Goal: Task Accomplishment & Management: Complete application form

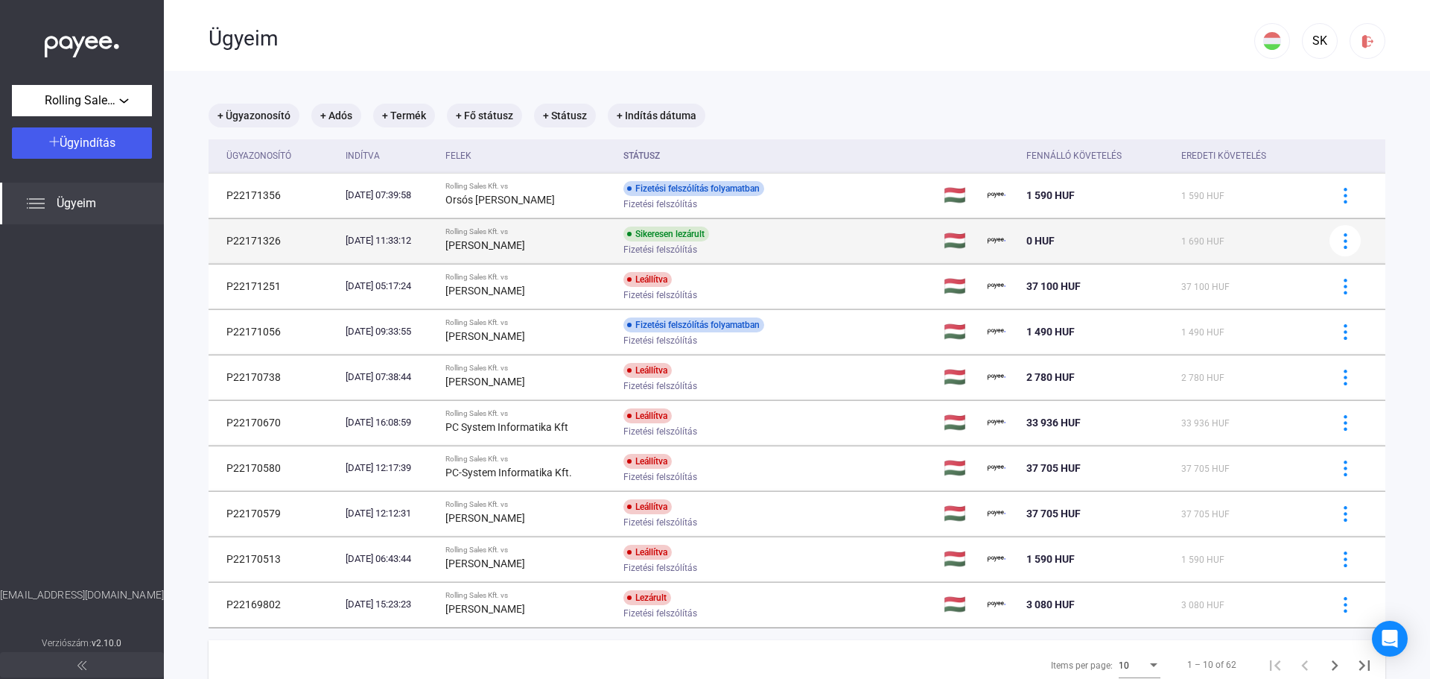
drag, startPoint x: 469, startPoint y: 244, endPoint x: 542, endPoint y: 245, distance: 73.8
click at [542, 245] on td "Rolling Sales Kft. vs [PERSON_NAME]" at bounding box center [529, 240] width 178 height 45
copy strong "[PERSON_NAME]"
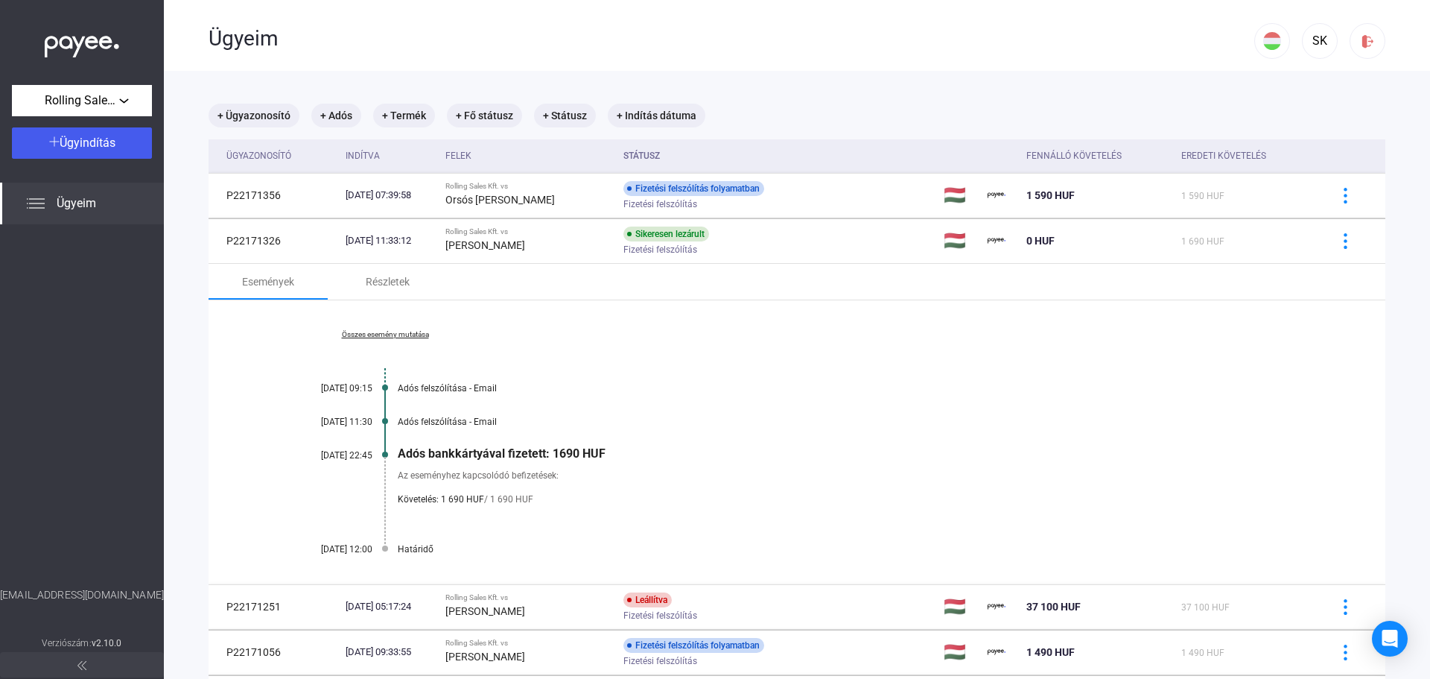
scroll to position [74, 0]
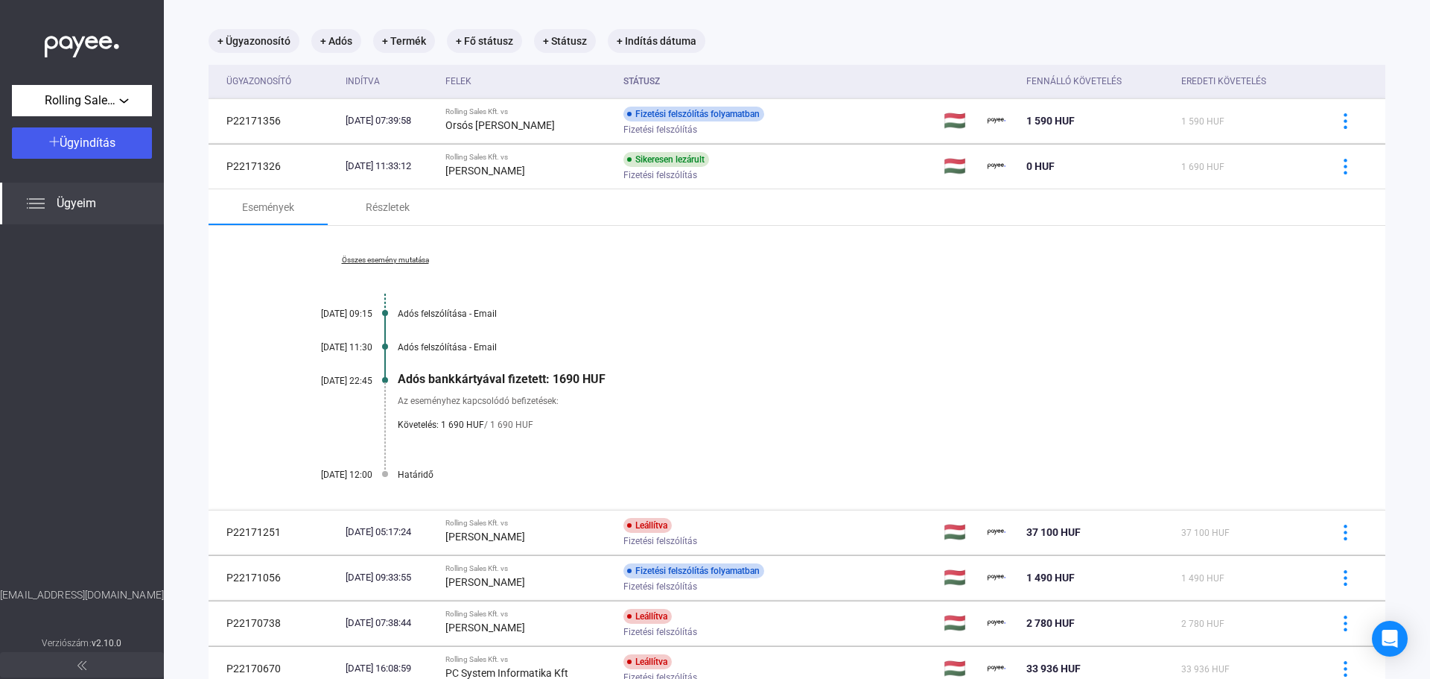
click at [428, 419] on span "Követelés: 1 690 HUF" at bounding box center [441, 425] width 86 height 18
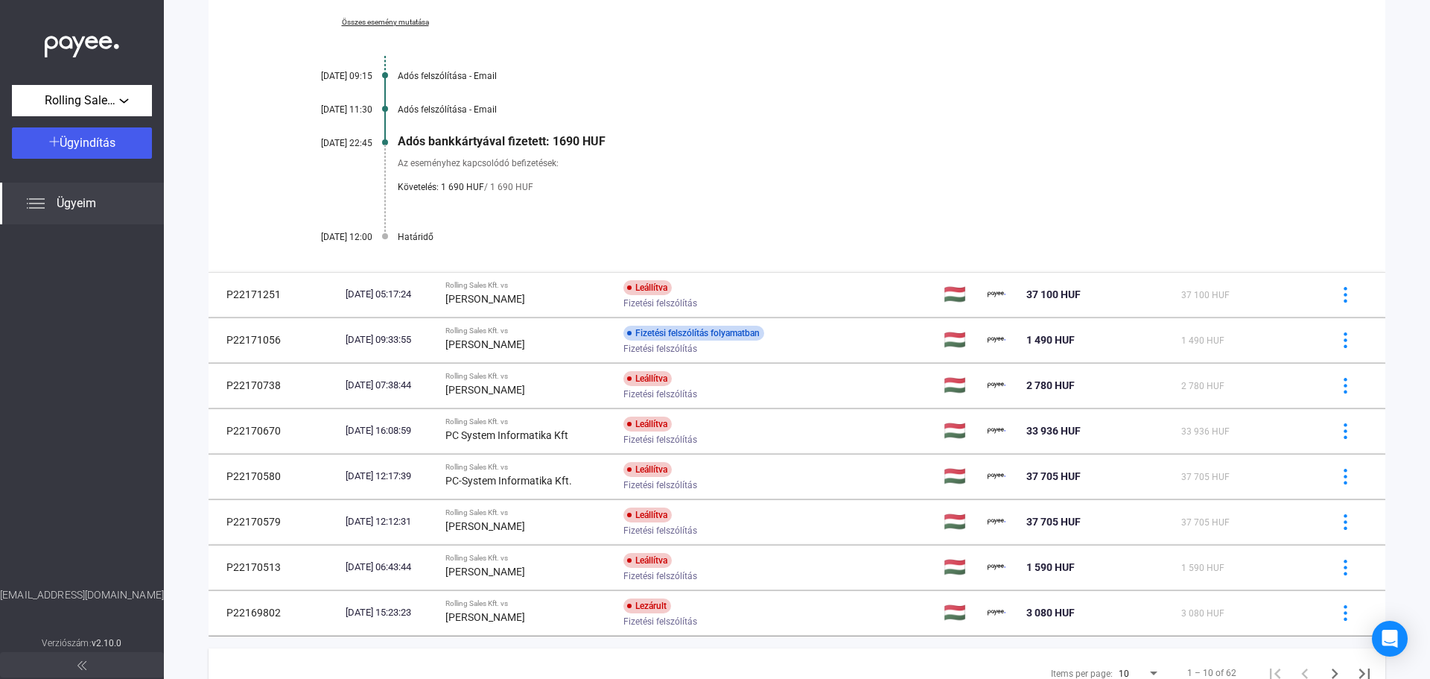
scroll to position [372, 0]
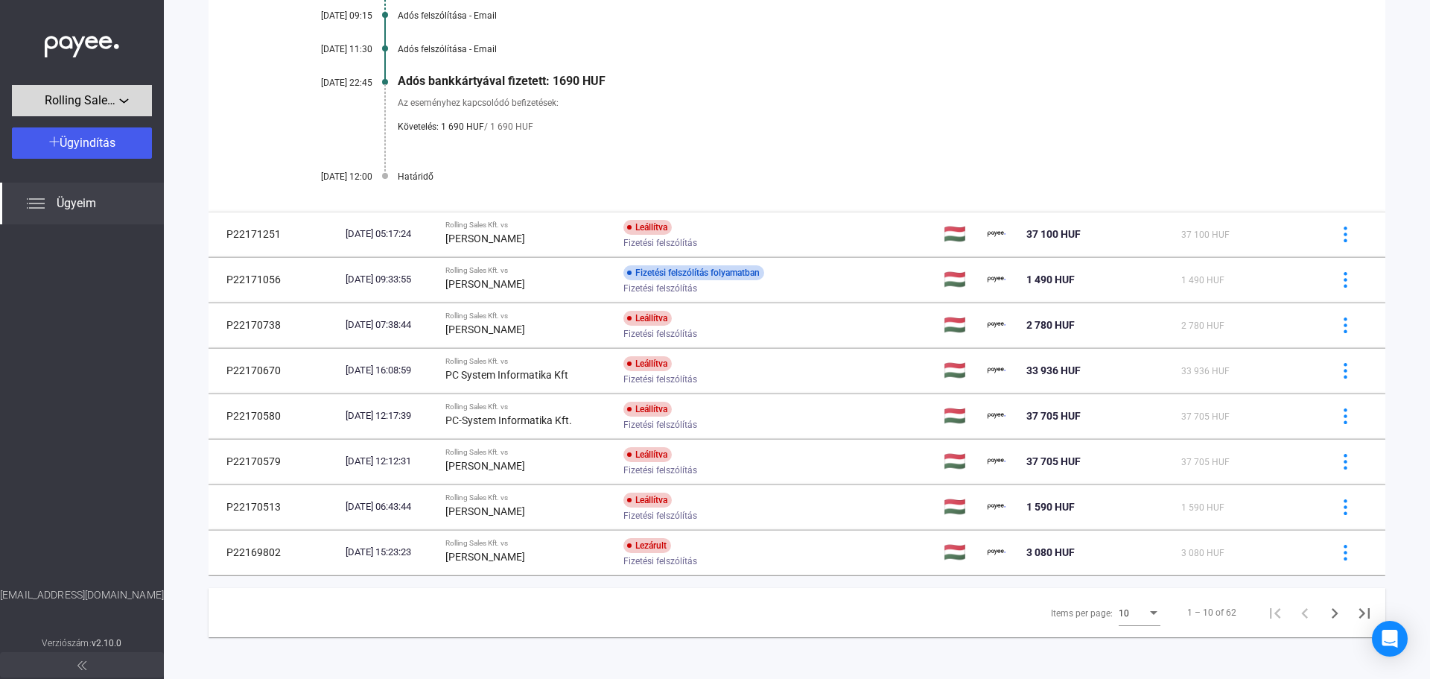
click at [125, 101] on div "Rolling Sales Kft." at bounding box center [81, 101] width 131 height 19
click at [121, 100] on div at bounding box center [715, 339] width 1430 height 679
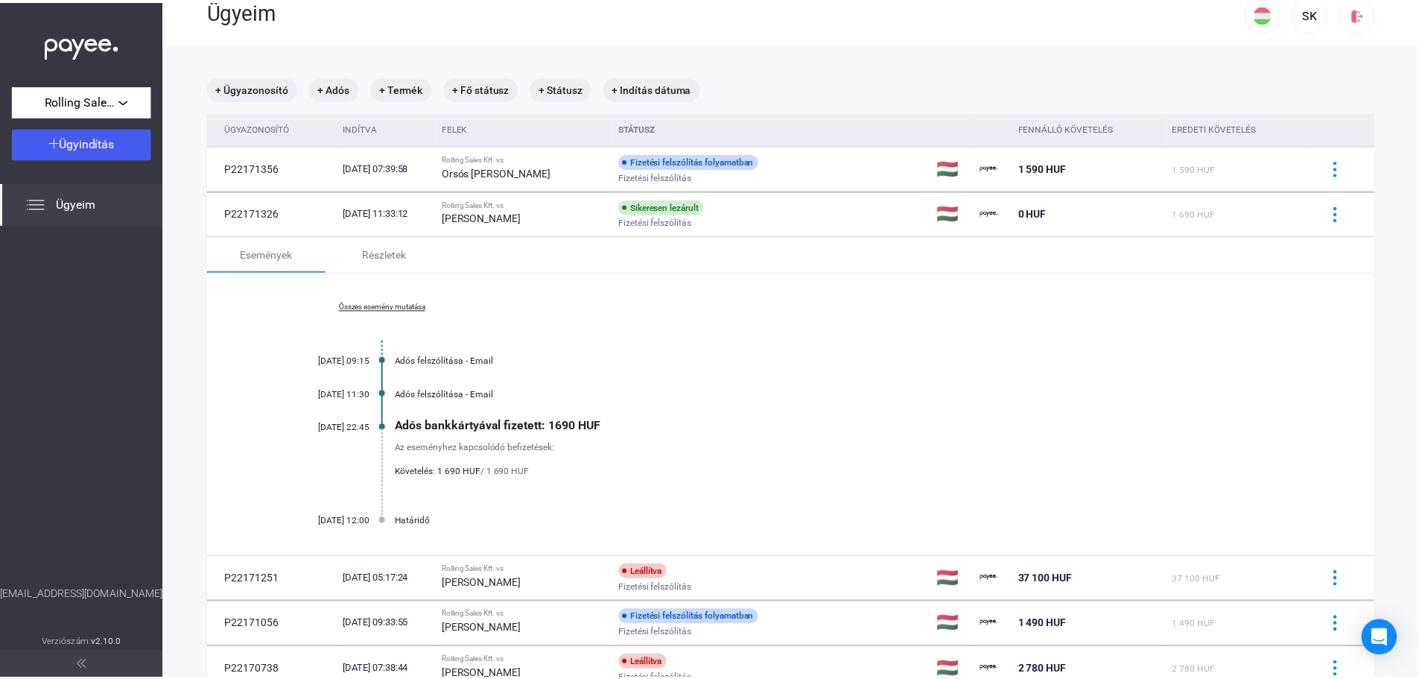
scroll to position [0, 0]
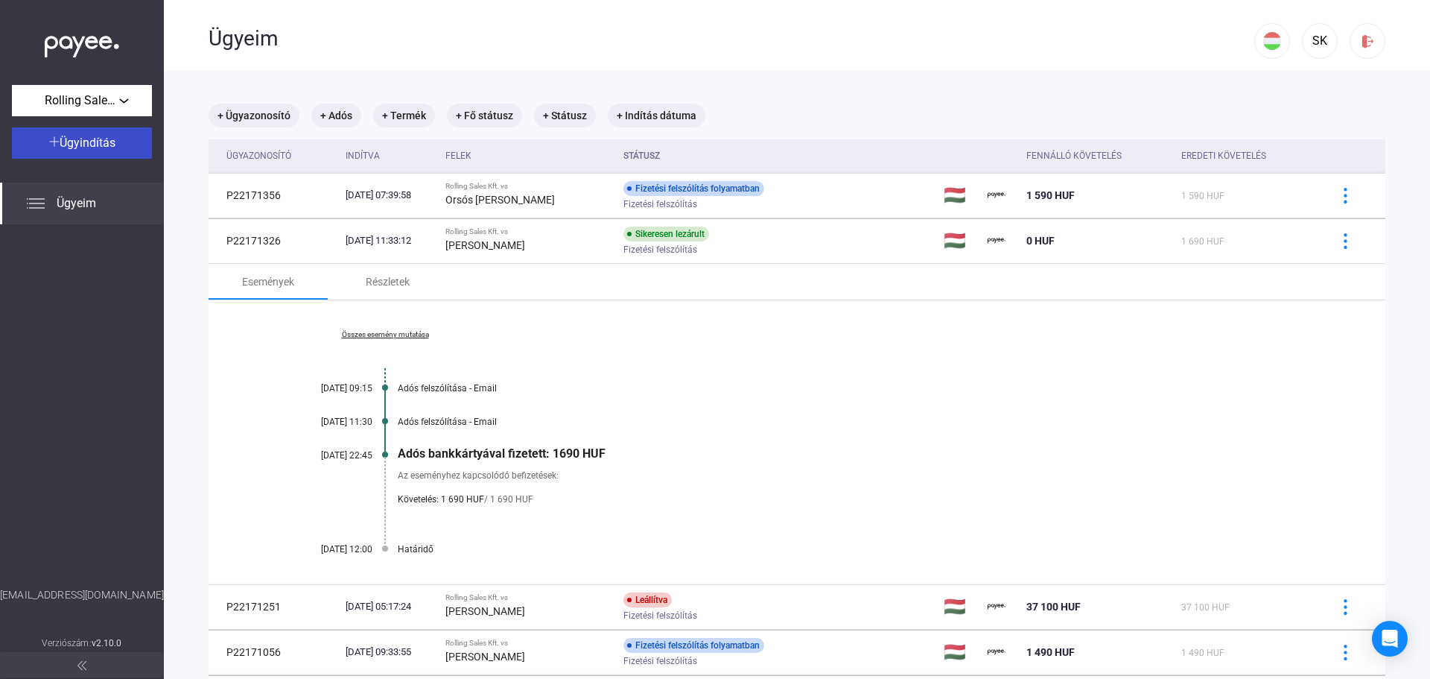
click at [125, 140] on div "Ügyindítás" at bounding box center [81, 143] width 131 height 18
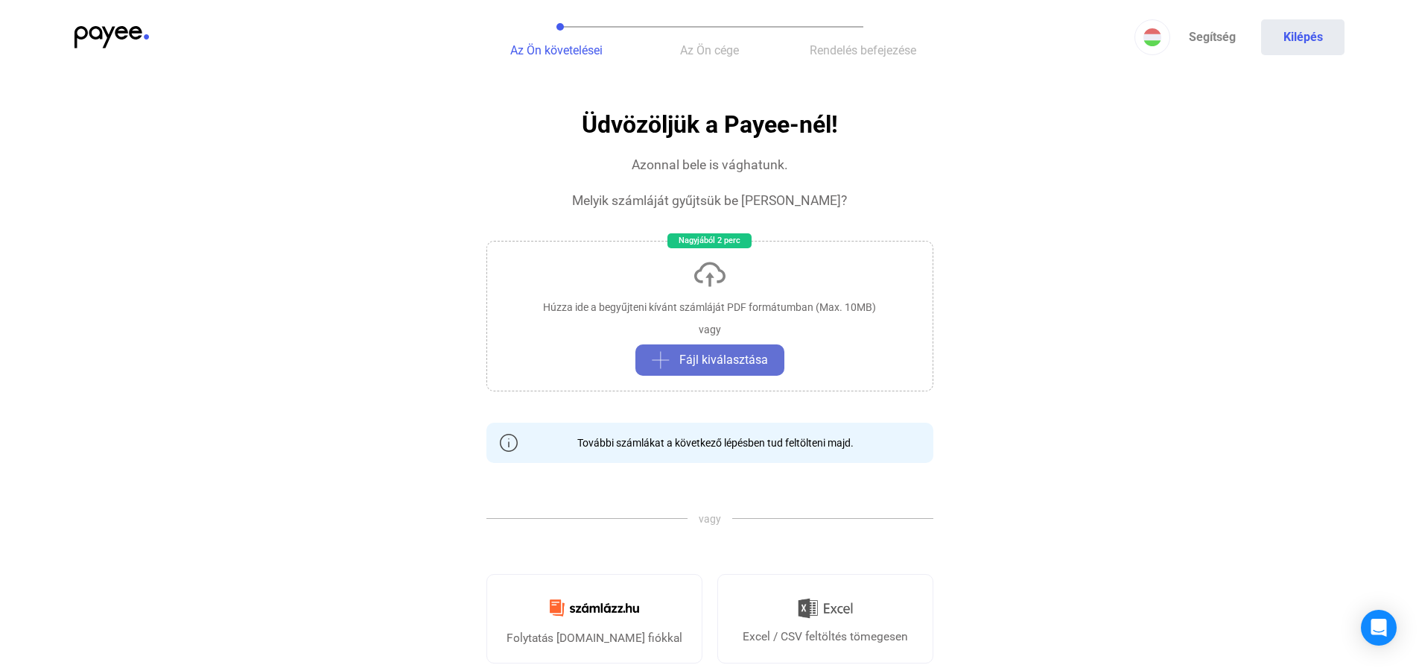
click at [721, 352] on span "Fájl kiválasztása" at bounding box center [723, 360] width 89 height 18
click at [727, 362] on span "Fájl kiválasztása" at bounding box center [723, 360] width 89 height 18
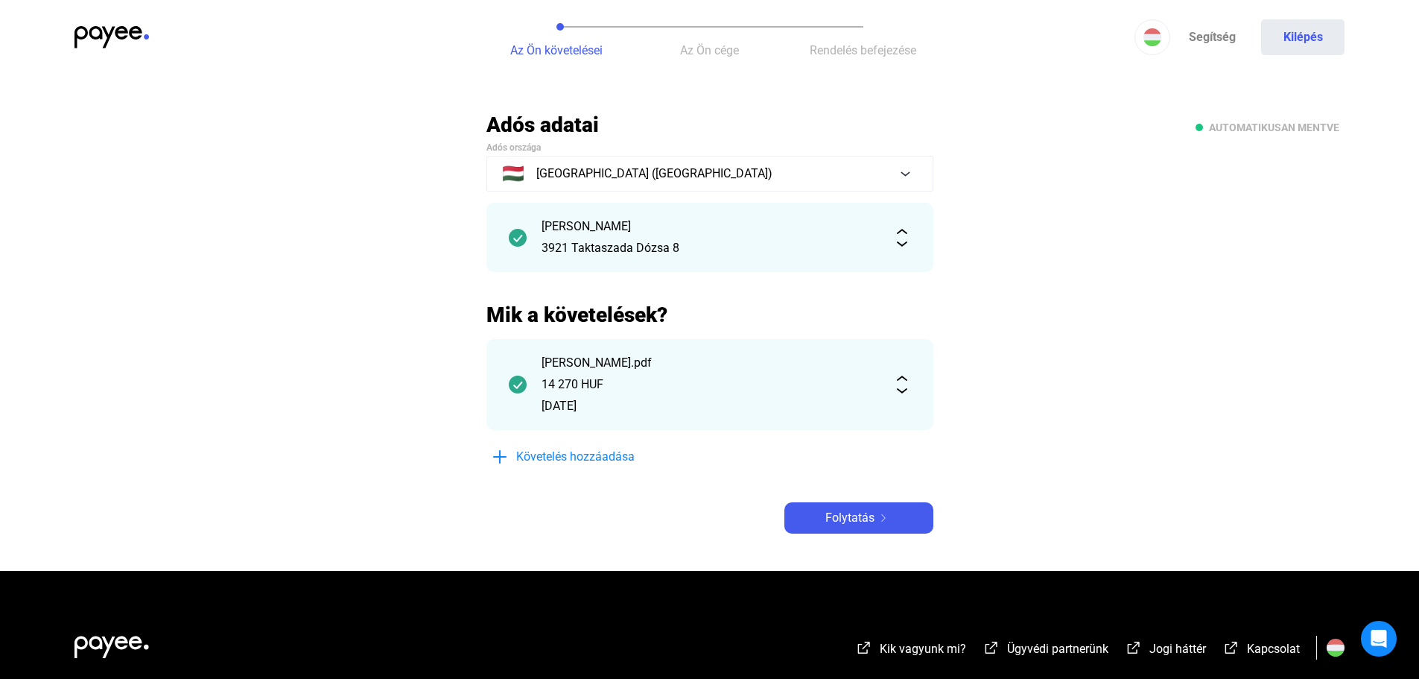
click at [790, 370] on div "[PERSON_NAME].pdf" at bounding box center [710, 363] width 337 height 18
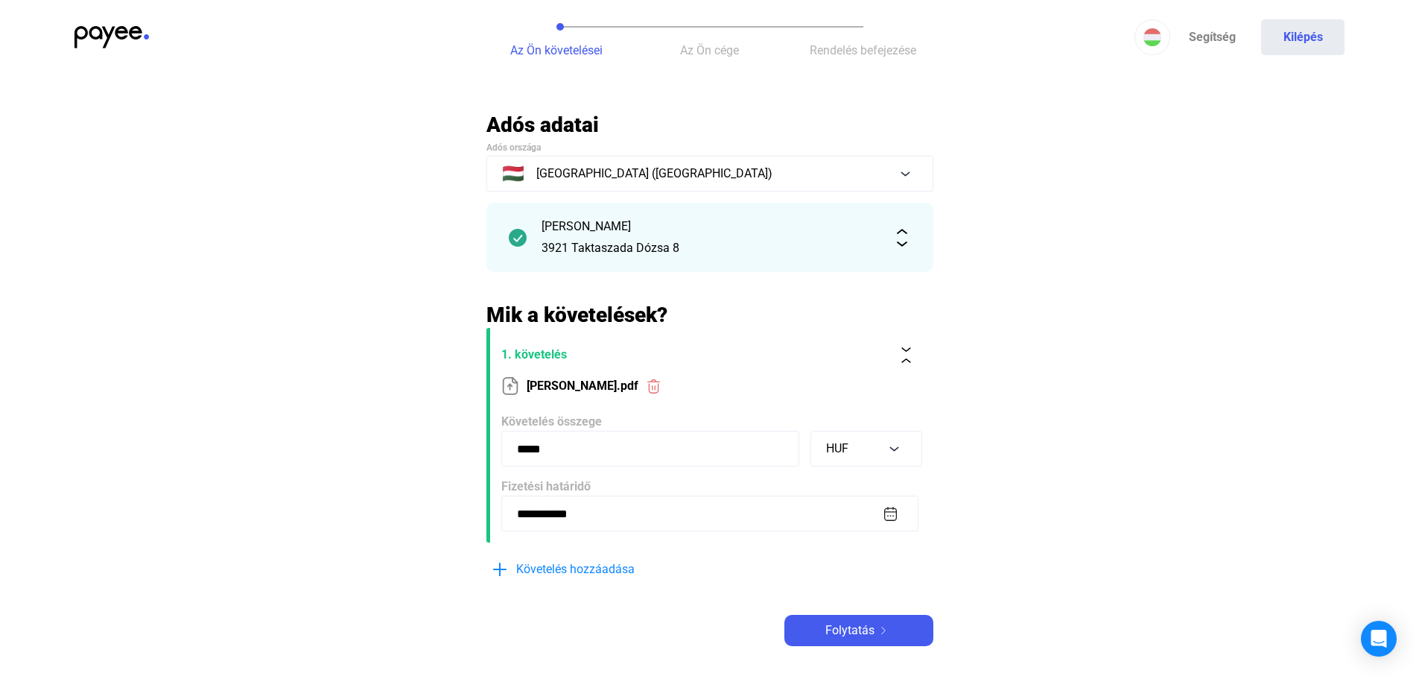
click at [581, 435] on input "*****" at bounding box center [650, 449] width 298 height 36
click at [580, 435] on input "*****" at bounding box center [650, 449] width 298 height 36
type input "****"
click at [1016, 395] on main "**********" at bounding box center [709, 397] width 1419 height 571
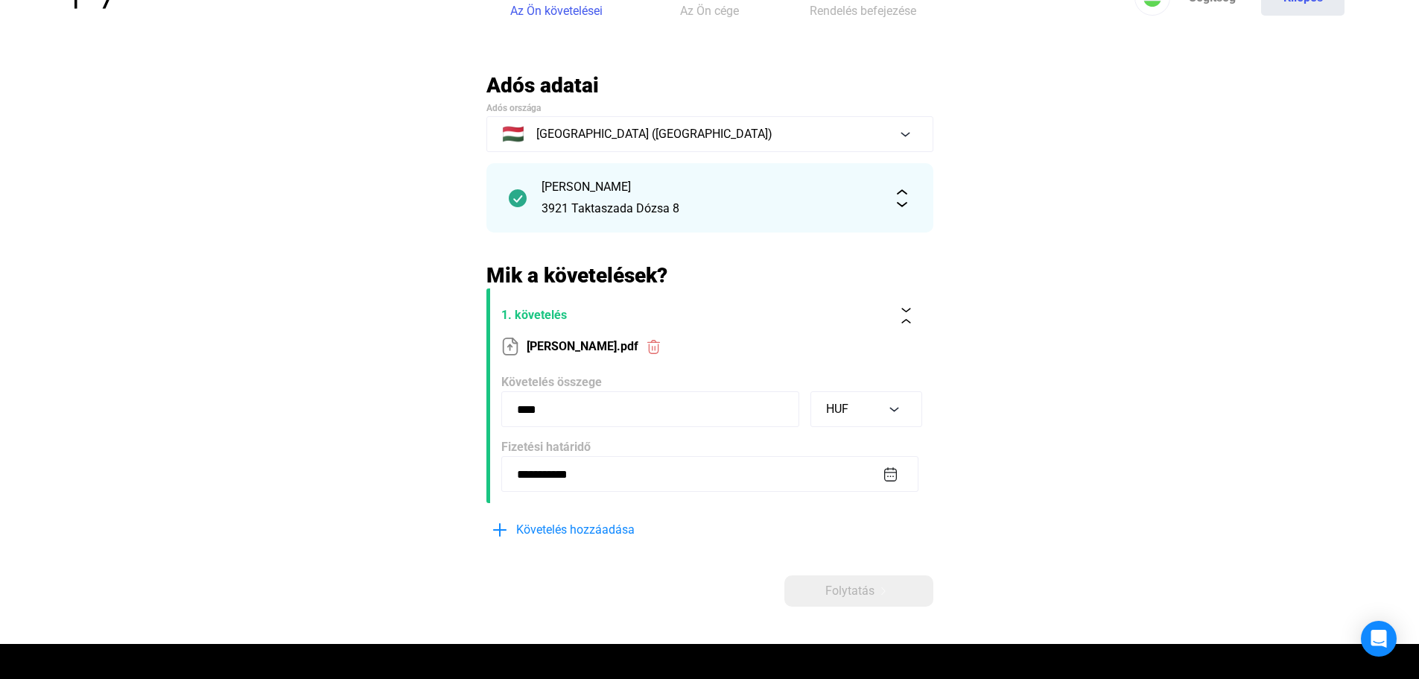
scroll to position [74, 0]
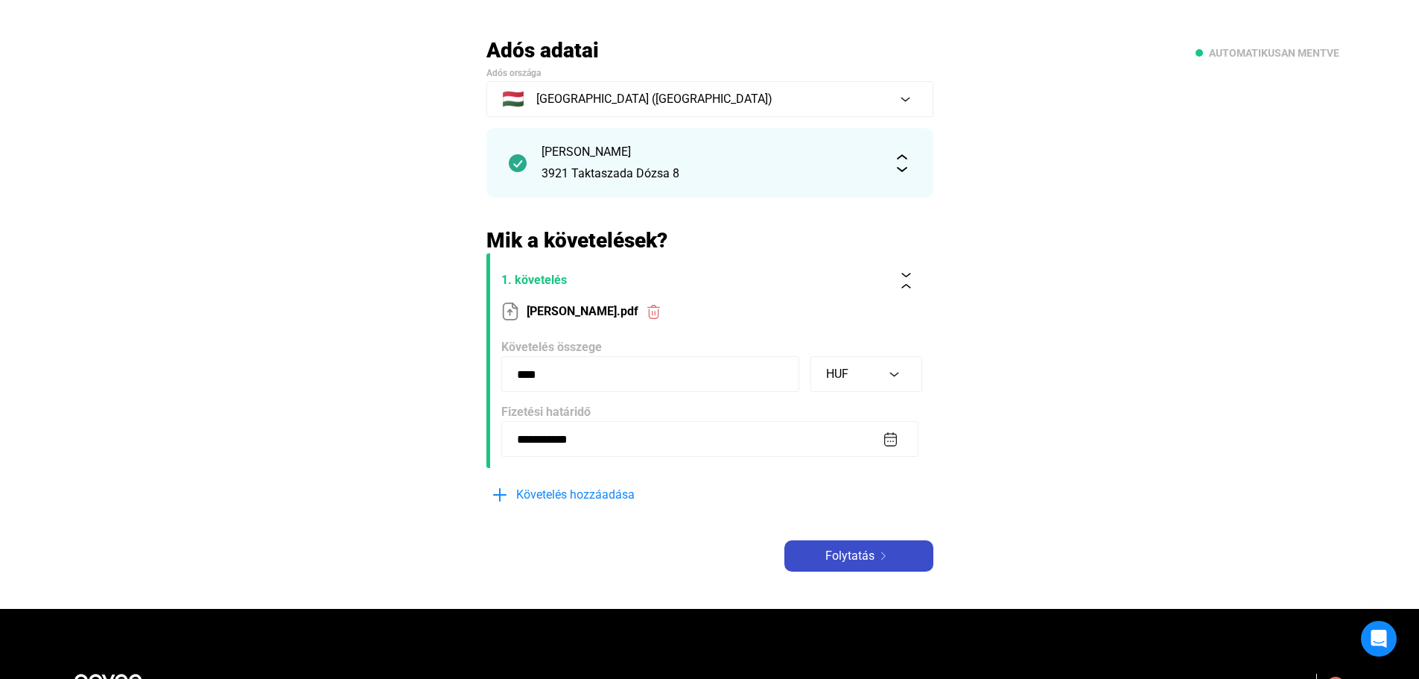
click at [820, 554] on div "Folytatás" at bounding box center [859, 556] width 140 height 18
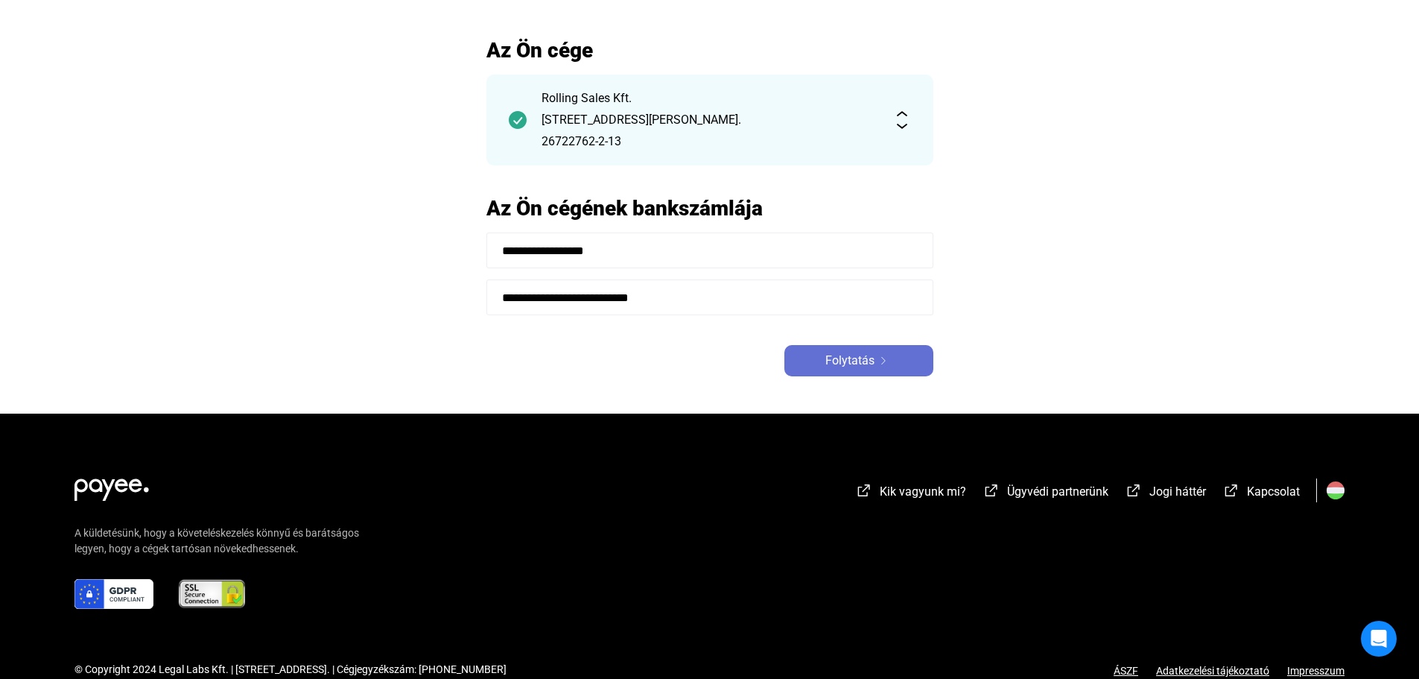
click at [858, 369] on span "Folytatás" at bounding box center [849, 361] width 49 height 18
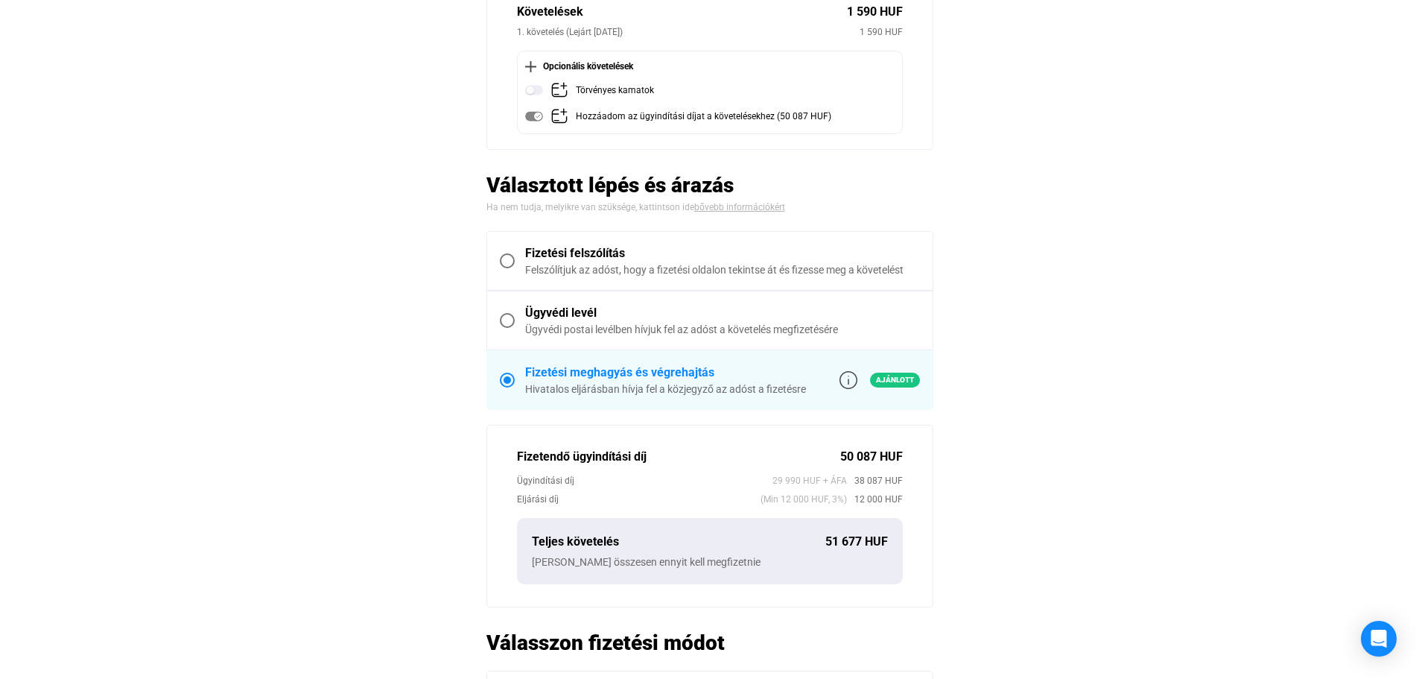
scroll to position [298, 0]
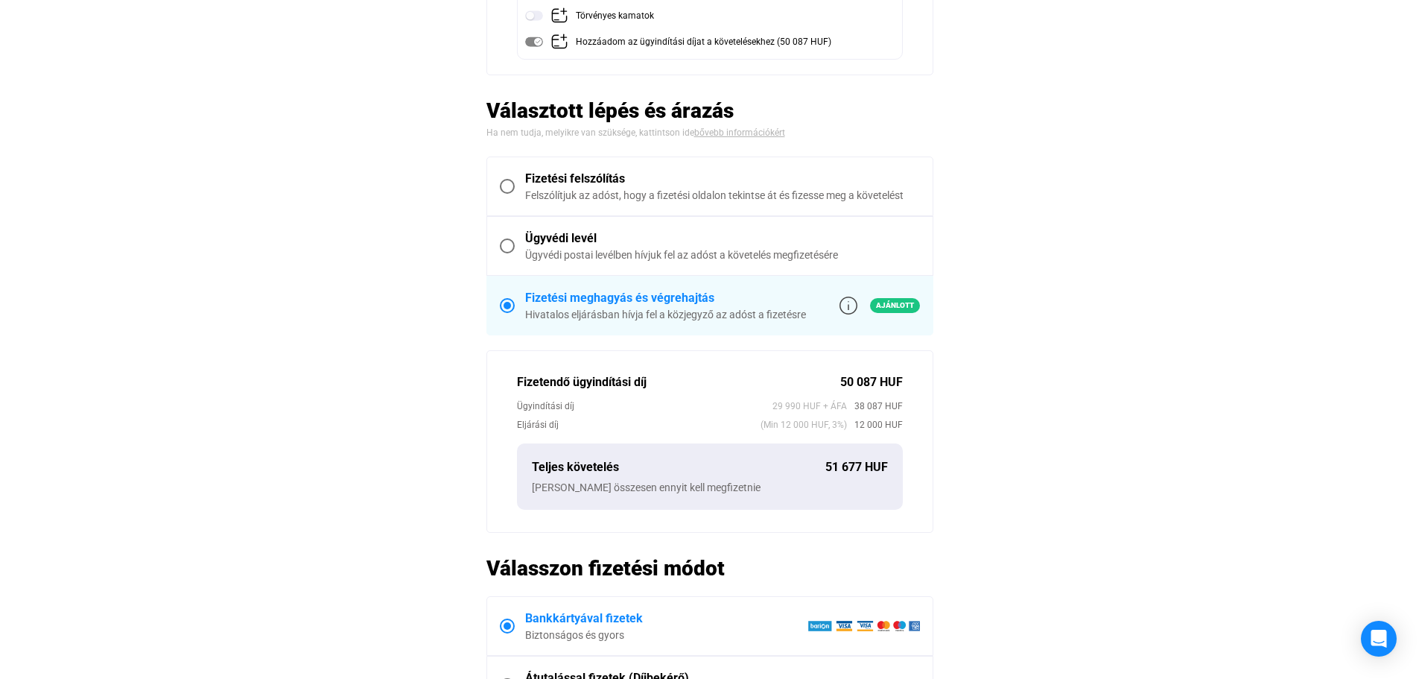
click at [500, 187] on span at bounding box center [507, 186] width 15 height 15
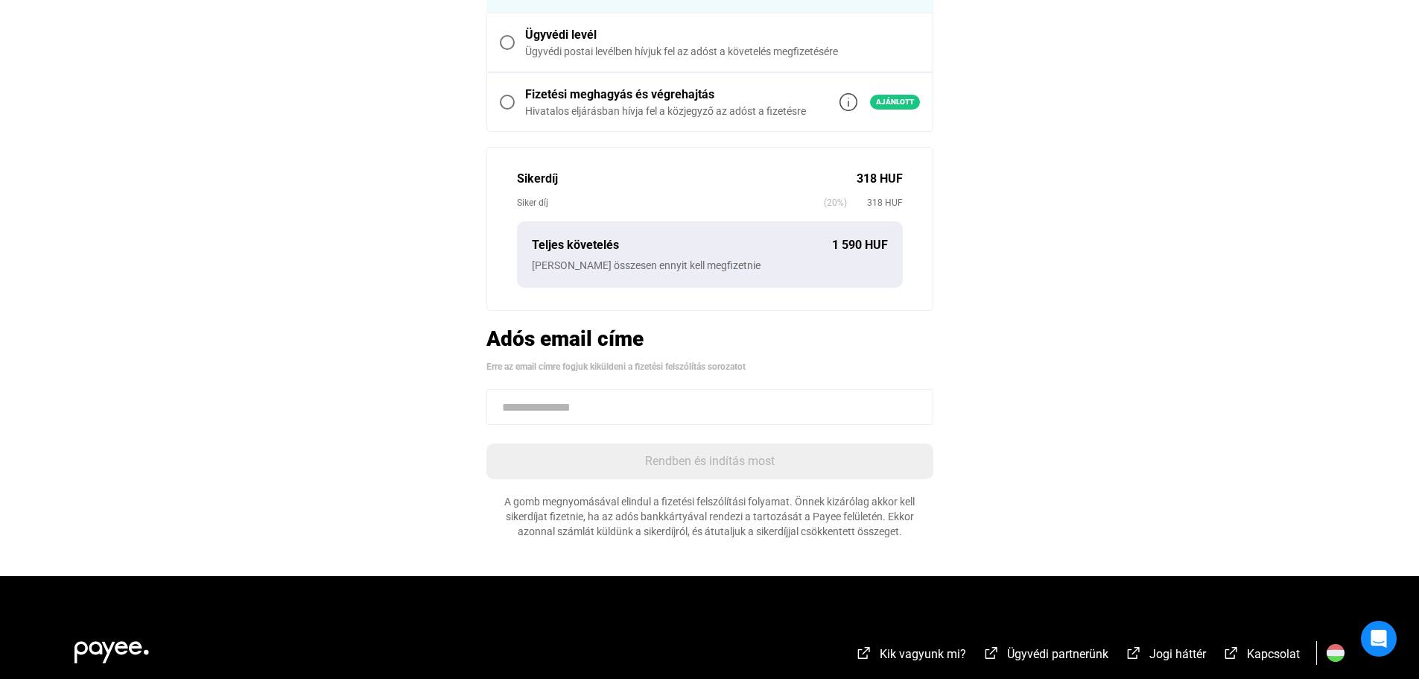
scroll to position [521, 0]
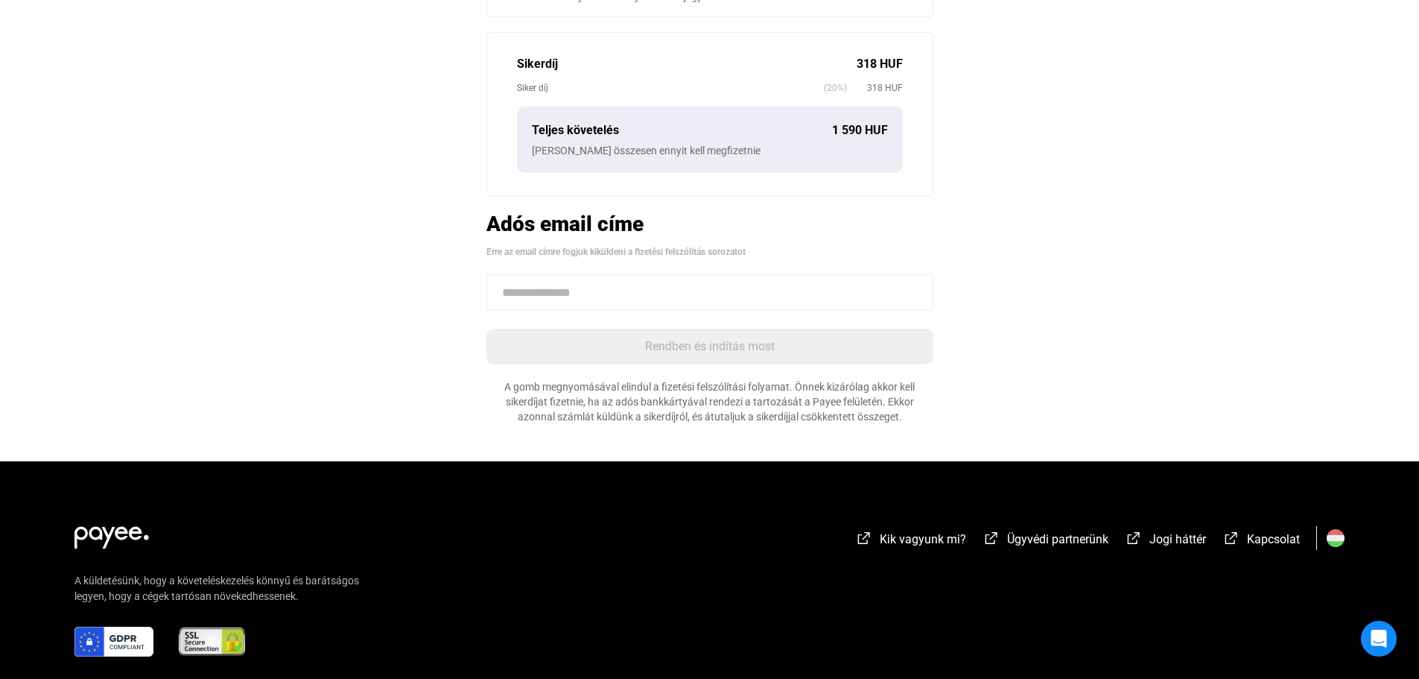
click at [562, 293] on input at bounding box center [709, 292] width 447 height 36
paste input "**********"
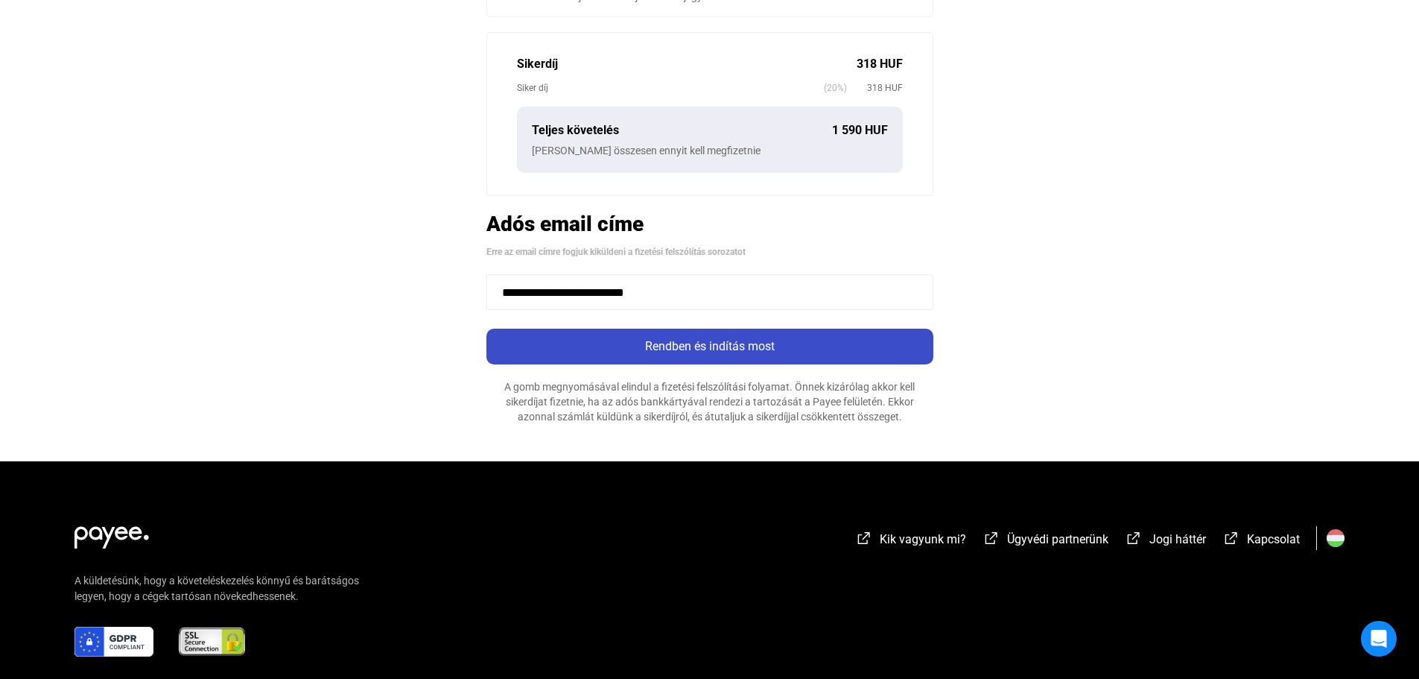
type input "**********"
click at [741, 346] on div "Rendben és indítás most" at bounding box center [710, 346] width 438 height 18
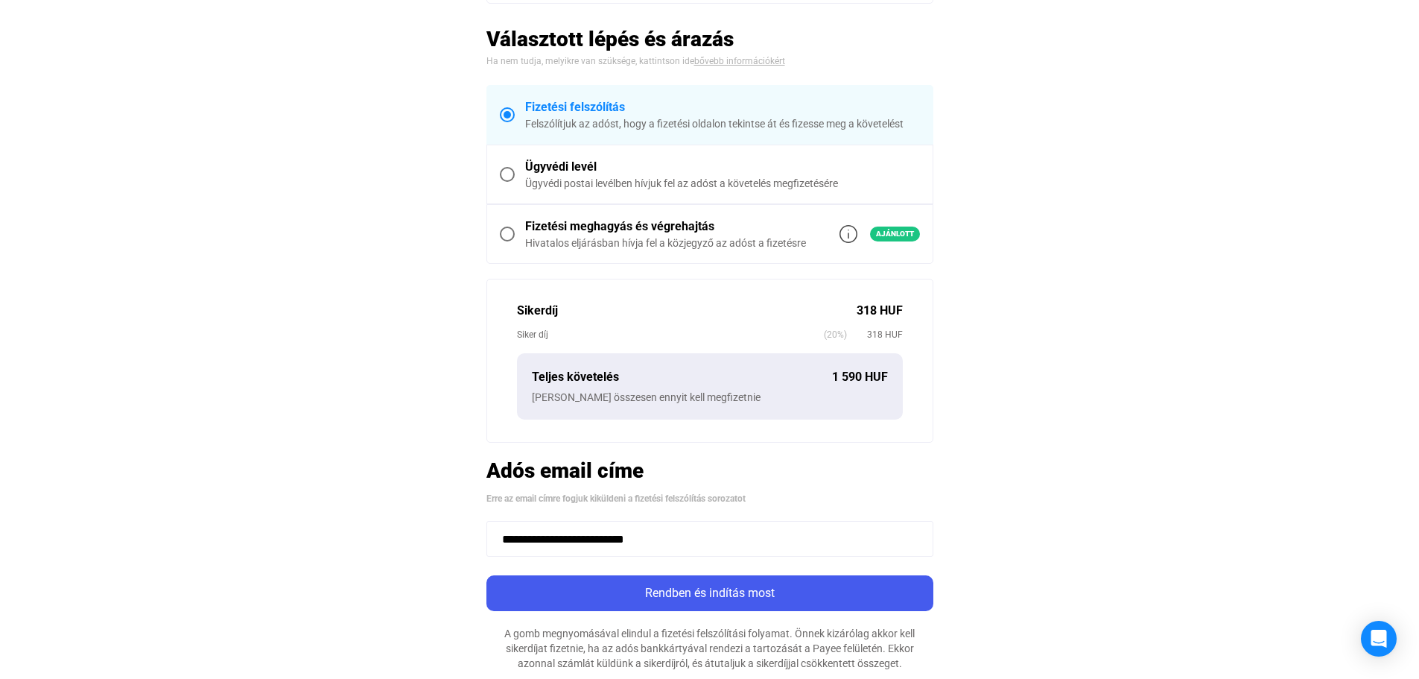
scroll to position [447, 0]
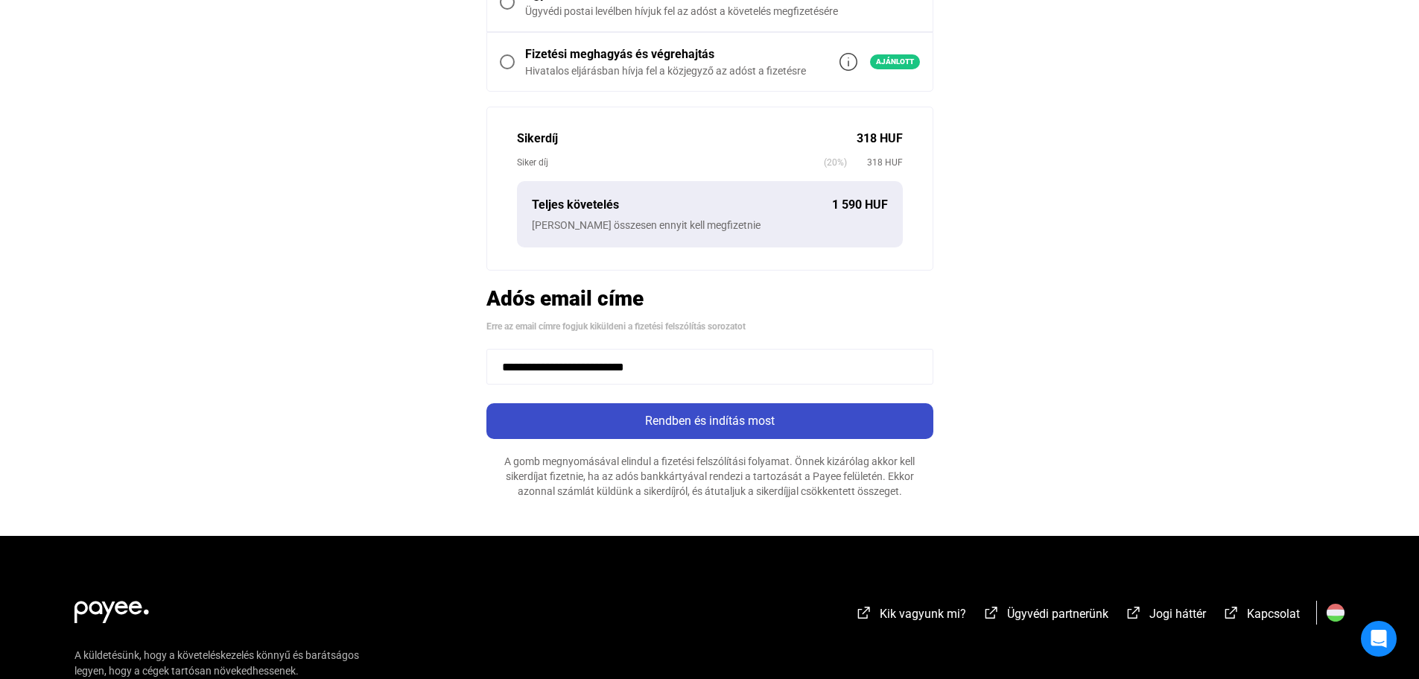
click at [698, 434] on button "Rendben és indítás most" at bounding box center [709, 421] width 447 height 36
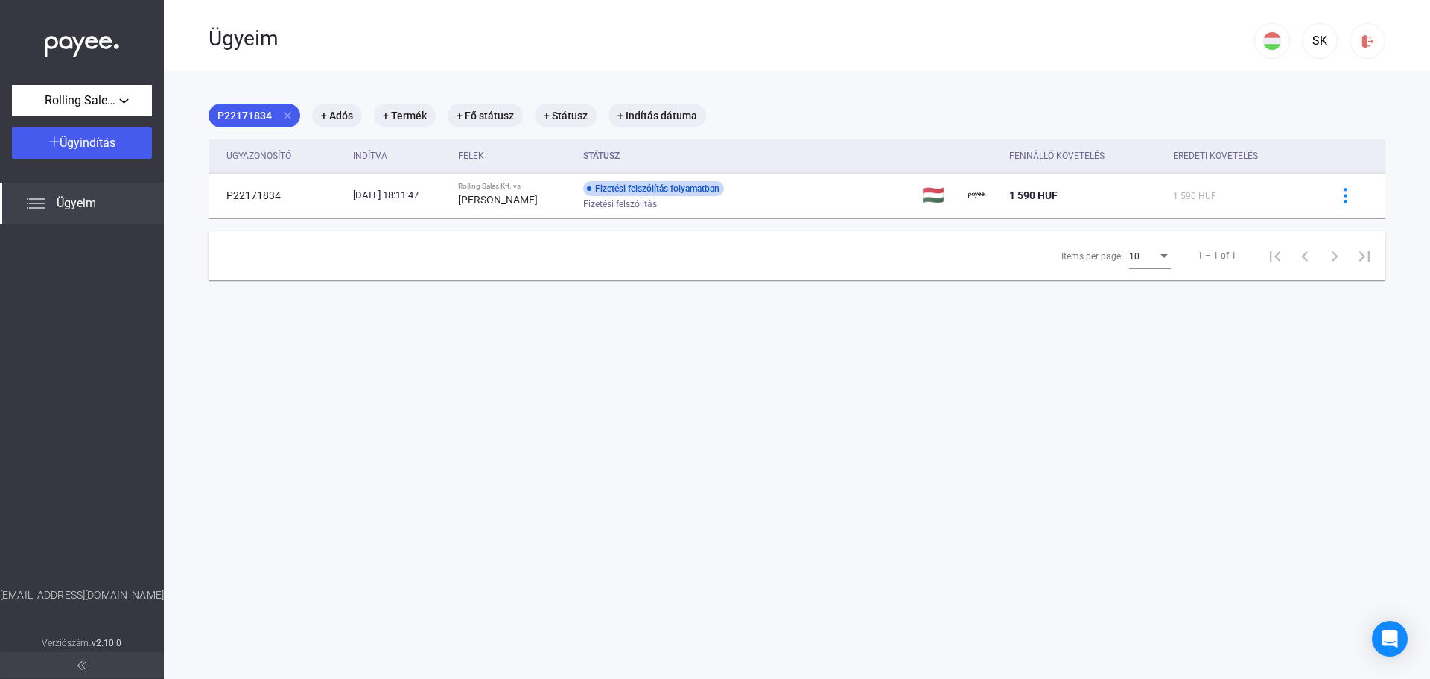
click at [101, 42] on img at bounding box center [82, 43] width 74 height 31
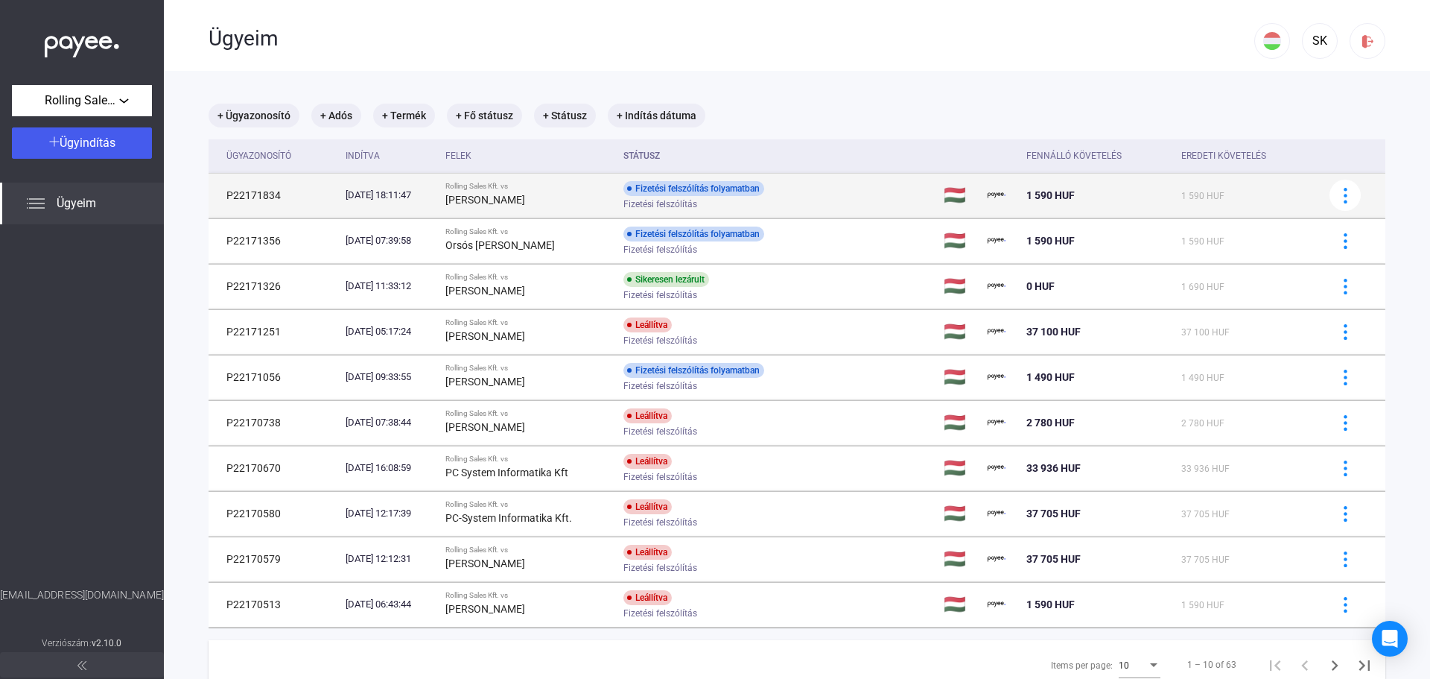
drag, startPoint x: 469, startPoint y: 199, endPoint x: 539, endPoint y: 197, distance: 70.0
click at [539, 197] on td "Rolling Sales Kft. vs [PERSON_NAME]" at bounding box center [529, 195] width 178 height 45
